Goal: Navigation & Orientation: Find specific page/section

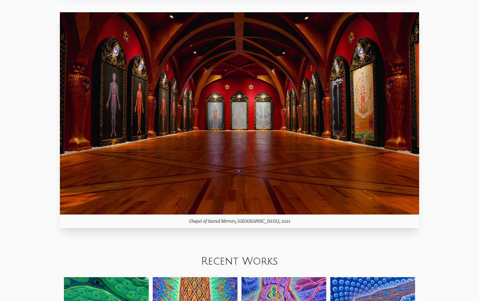
scroll to position [632, 0]
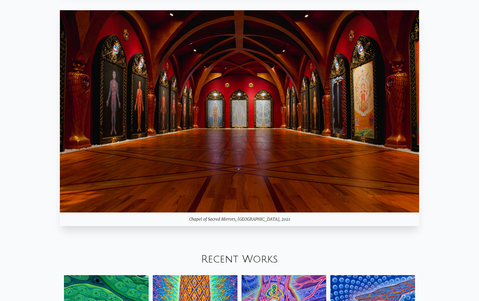
click at [231, 226] on div "Chapel of Sacred Mirrors, [GEOGRAPHIC_DATA], 2021" at bounding box center [239, 219] width 359 height 14
click at [230, 212] on img at bounding box center [239, 111] width 359 height 202
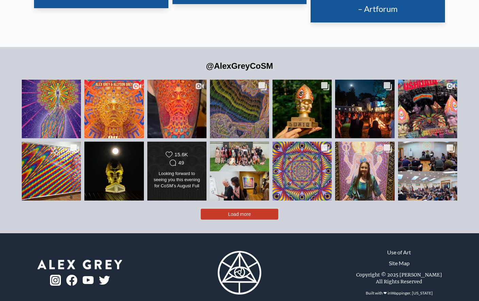
scroll to position [1515, 0]
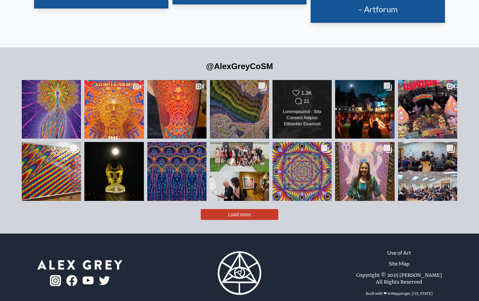
click at [321, 102] on div "Likes Count 1.3K Comments Count 21" at bounding box center [302, 97] width 48 height 16
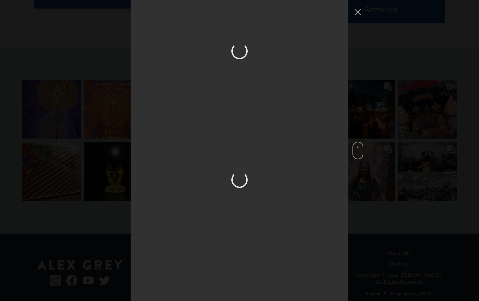
scroll to position [581, 0]
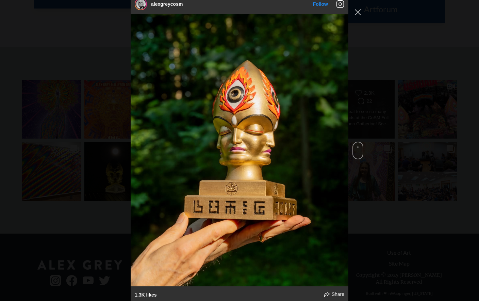
click at [385, 110] on div "alexgreycosm Follow" at bounding box center [239, 150] width 479 height 301
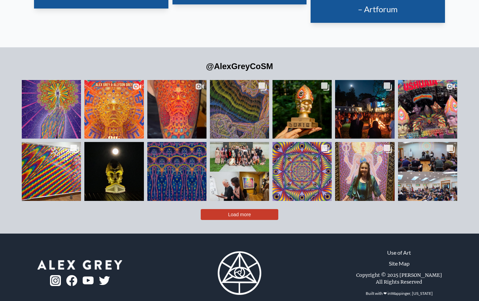
click at [383, 172] on div "[PERSON_NAME] was a beloved friend of the Visionary Art Community. She and [PER…" at bounding box center [365, 180] width 48 height 19
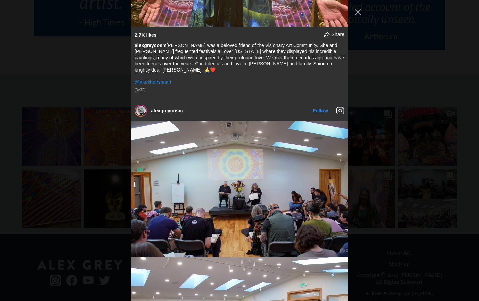
scroll to position [1487, 0]
click at [387, 166] on div "alexgreycosm Follow" at bounding box center [239, 150] width 479 height 301
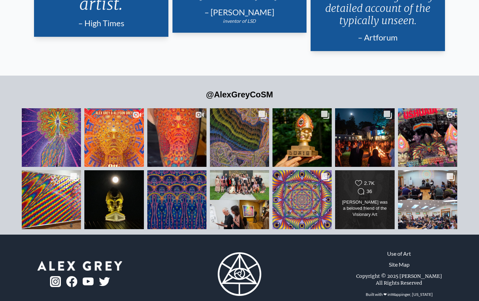
click at [388, 207] on div "[PERSON_NAME] was a beloved friend of the Visionary Art Community. She and [PER…" at bounding box center [365, 208] width 48 height 19
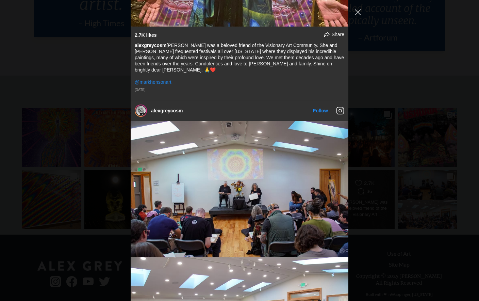
click at [389, 172] on div "alexgreycosm Follow" at bounding box center [239, 150] width 479 height 301
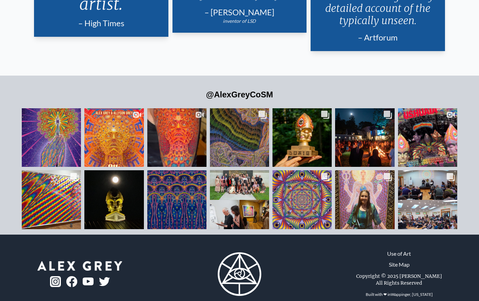
click at [428, 195] on div "Likes Count 478 Comments Count 11" at bounding box center [427, 199] width 48 height 39
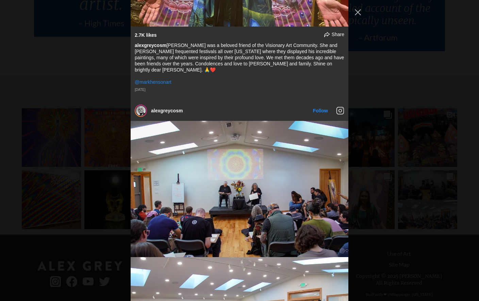
scroll to position [2938, 0]
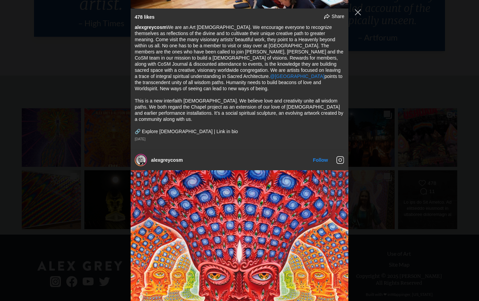
click at [428, 195] on div "alexgreycosm Follow" at bounding box center [239, 150] width 479 height 301
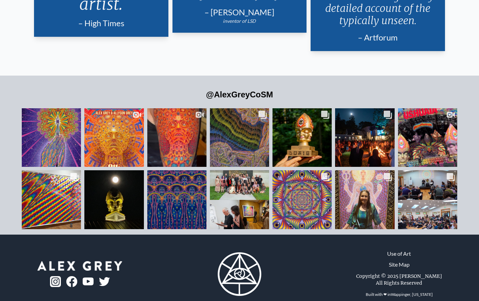
click at [187, 153] on div at bounding box center [177, 146] width 48 height 19
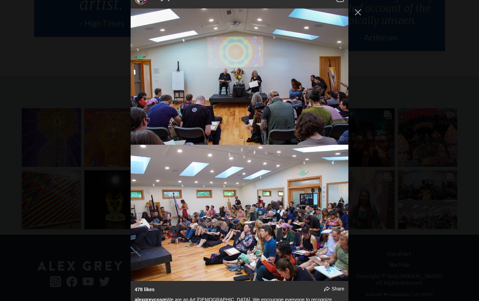
scroll to position [258, 0]
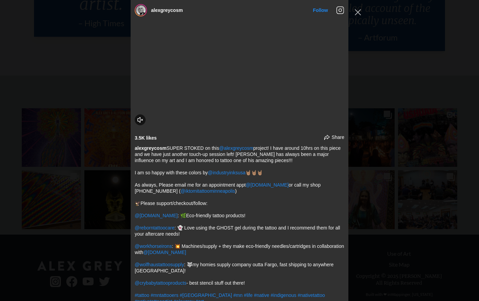
click at [377, 157] on div "alexgreycosm Follow" at bounding box center [239, 150] width 479 height 301
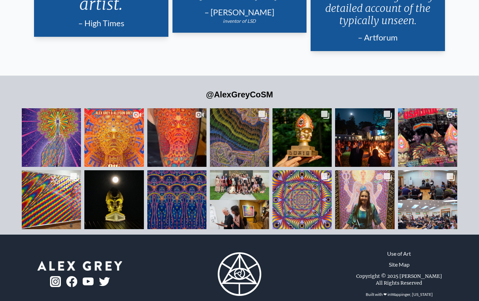
click at [189, 137] on div at bounding box center [177, 146] width 48 height 19
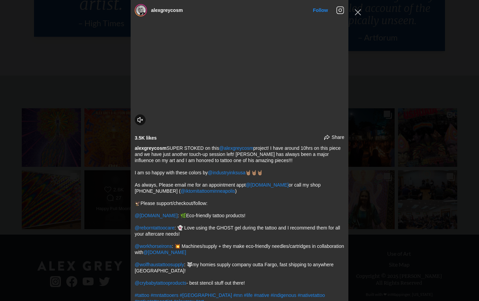
click at [88, 168] on div "alexgreycosm Follow" at bounding box center [239, 150] width 479 height 301
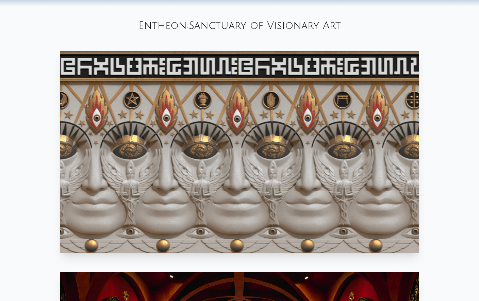
scroll to position [0, 0]
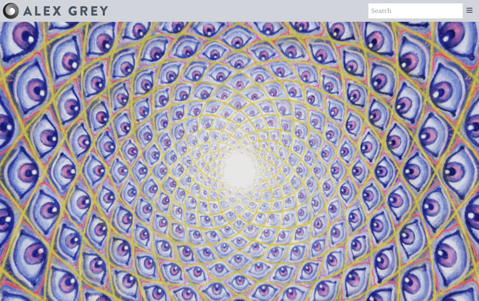
click at [470, 12] on icon at bounding box center [469, 10] width 5 height 4
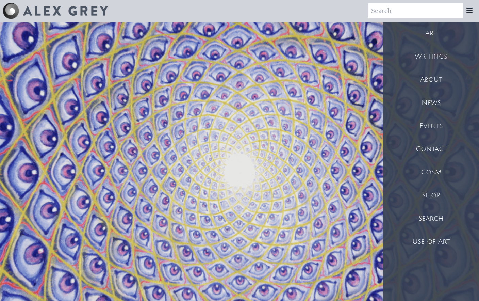
click at [437, 198] on div "Shop" at bounding box center [431, 195] width 96 height 23
